Goal: Information Seeking & Learning: Learn about a topic

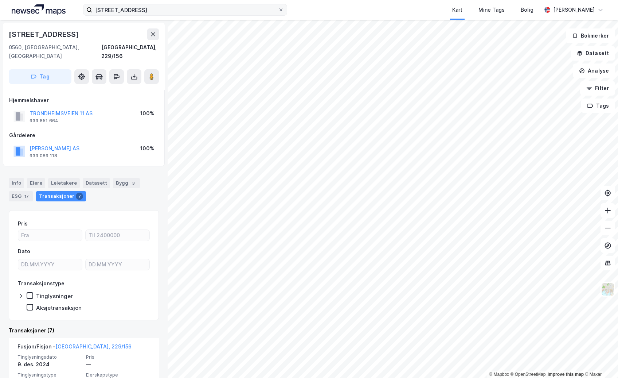
click at [196, 15] on label "[STREET_ADDRESS]" at bounding box center [185, 10] width 204 height 12
click at [196, 15] on input "[STREET_ADDRESS]" at bounding box center [185, 9] width 186 height 11
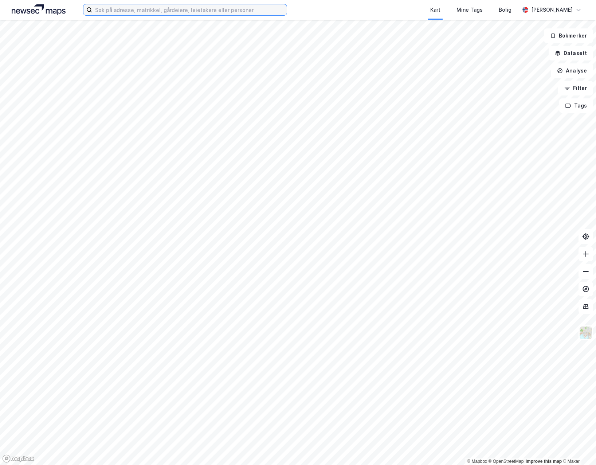
click at [190, 8] on input at bounding box center [189, 9] width 195 height 11
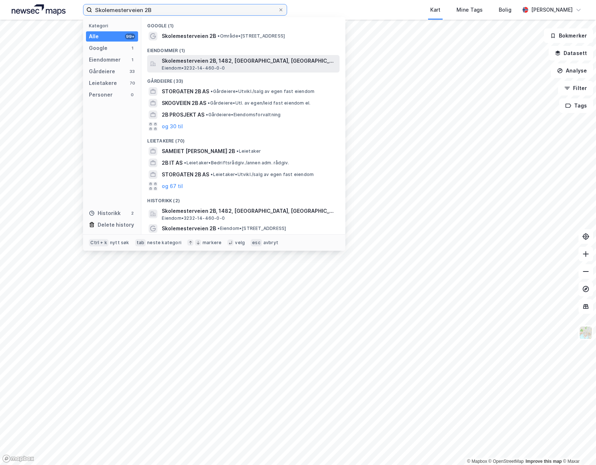
type input "Skolemesterveien 2B"
click at [210, 65] on span "Skolemesterveien 2B, 1482, [GEOGRAPHIC_DATA], [GEOGRAPHIC_DATA]" at bounding box center [249, 60] width 175 height 9
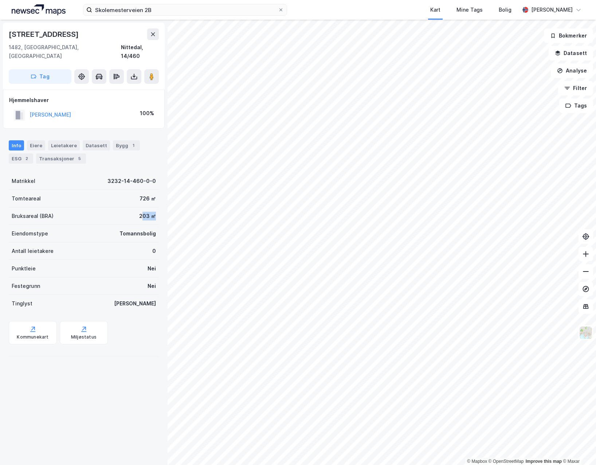
drag, startPoint x: 152, startPoint y: 209, endPoint x: 136, endPoint y: 210, distance: 16.1
click at [136, 210] on div "Bruksareal (BRA) 203 ㎡" at bounding box center [84, 215] width 150 height 17
click at [139, 212] on div "203 ㎡" at bounding box center [147, 216] width 17 height 9
